Goal: Task Accomplishment & Management: Manage account settings

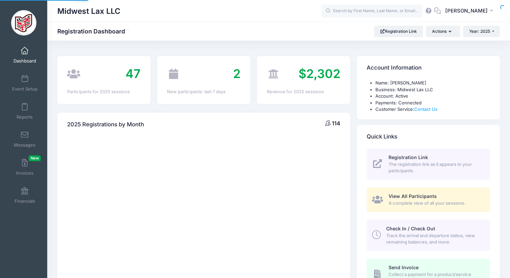
select select
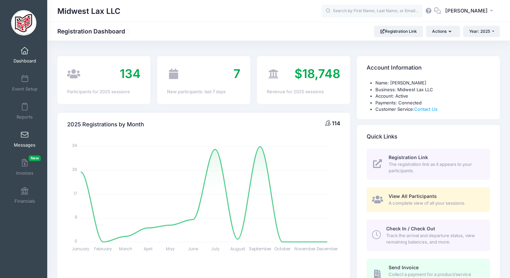
click at [25, 136] on span at bounding box center [25, 134] width 0 height 7
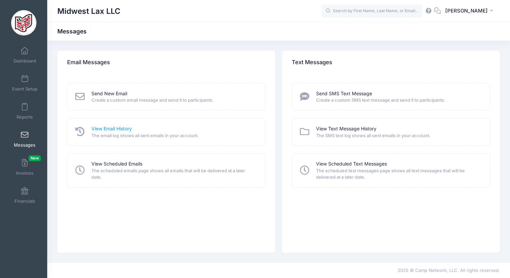
click at [113, 130] on link "View Email History" at bounding box center [111, 128] width 40 height 7
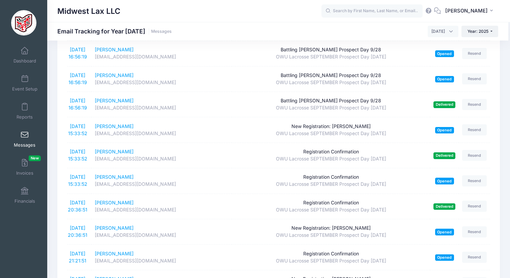
scroll to position [1138, 0]
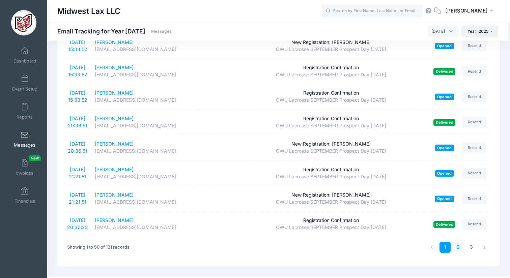
click at [457, 242] on link "2" at bounding box center [458, 247] width 11 height 11
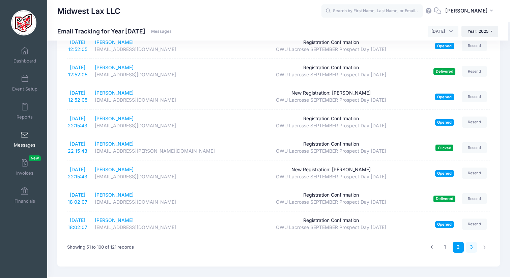
click at [470, 242] on link "3" at bounding box center [471, 247] width 11 height 11
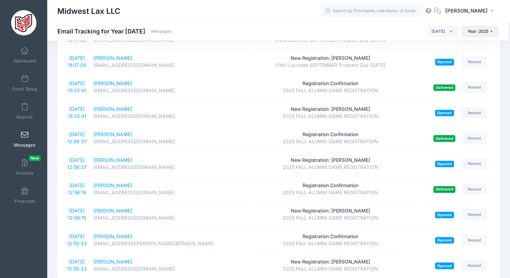
scroll to position [400, 0]
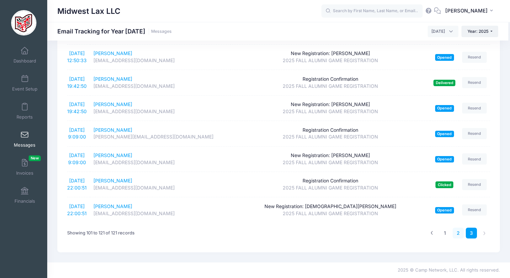
click at [454, 232] on link "2" at bounding box center [458, 232] width 11 height 11
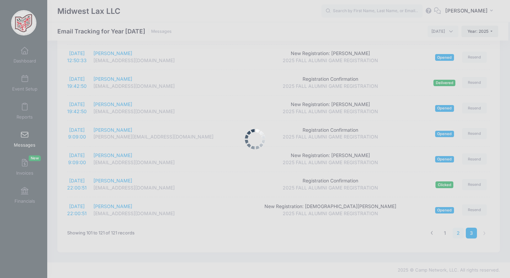
scroll to position [1138, 0]
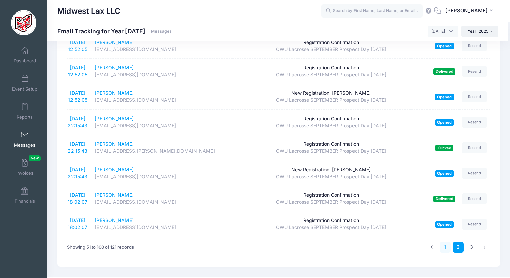
click at [446, 242] on link "1" at bounding box center [445, 247] width 11 height 11
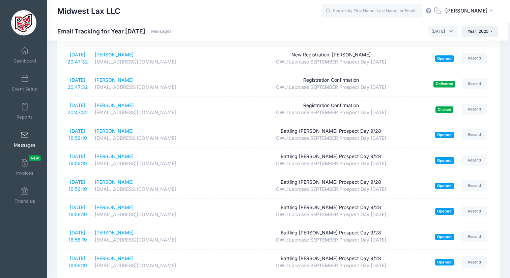
scroll to position [0, 0]
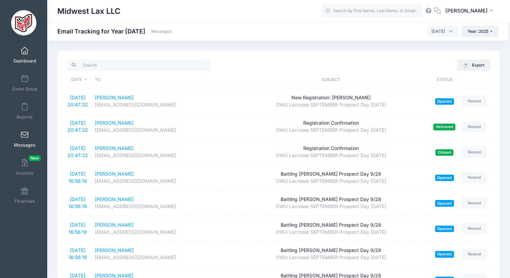
click at [25, 52] on span at bounding box center [25, 50] width 0 height 7
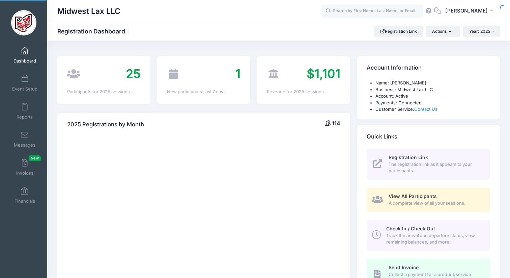
select select
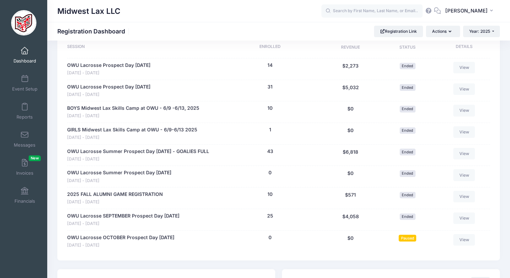
scroll to position [328, 0]
